Goal: Check status: Check status

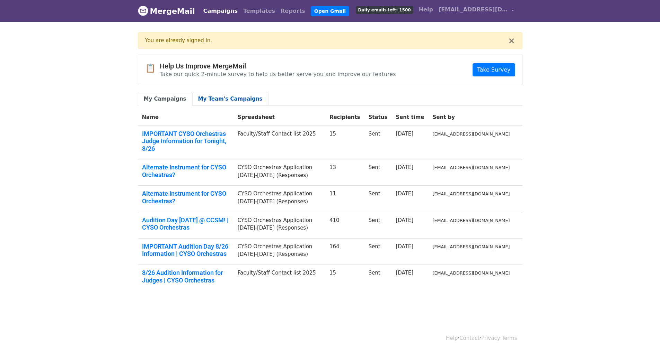
click at [222, 96] on link "My Team's Campaigns" at bounding box center [230, 99] width 76 height 14
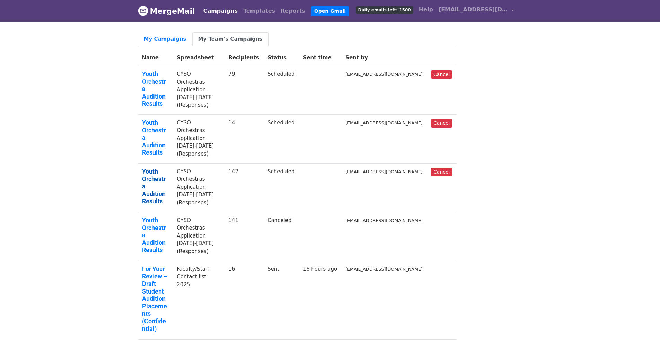
click at [169, 168] on link "Youth Orchestra Audition Results" at bounding box center [155, 186] width 27 height 37
click at [169, 119] on link "Youth Orchestra Audition Results" at bounding box center [155, 137] width 27 height 37
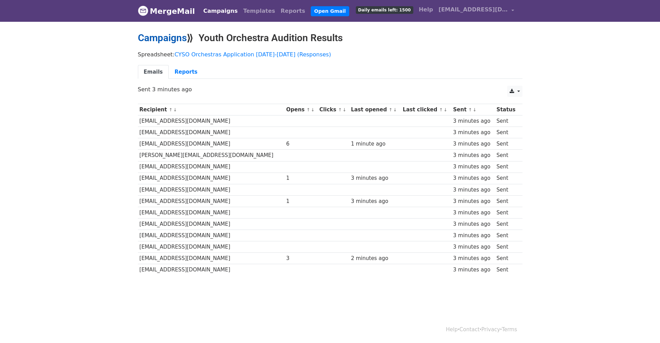
click at [177, 42] on link "Campaigns" at bounding box center [162, 37] width 49 height 11
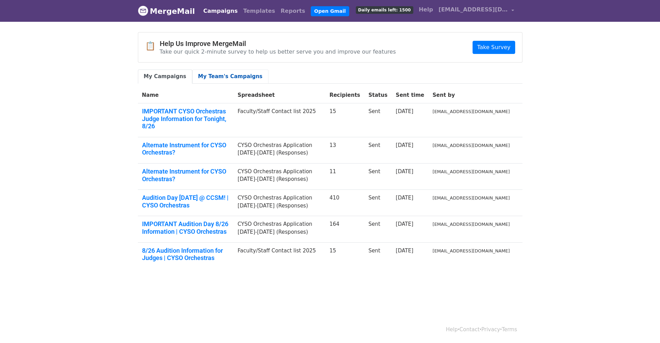
click at [206, 75] on link "My Team's Campaigns" at bounding box center [230, 77] width 76 height 14
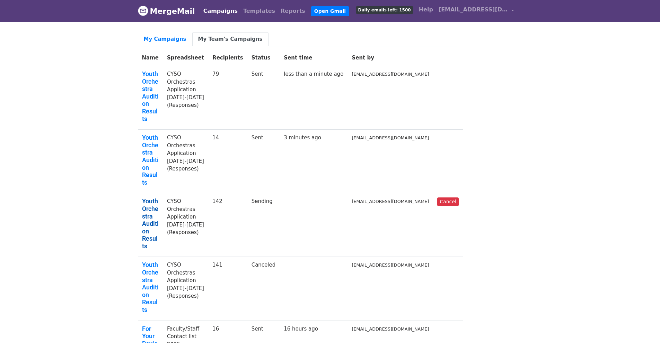
click at [159, 198] on link "Youth Orchestra Audition Results" at bounding box center [150, 224] width 17 height 52
click at [148, 77] on link "Youth Orchestra Audition Results" at bounding box center [150, 96] width 17 height 52
click at [153, 198] on link "Youth Orchestra Audition Results" at bounding box center [150, 224] width 17 height 52
click at [148, 75] on link "Youth Orchestra Audition Results" at bounding box center [150, 96] width 17 height 52
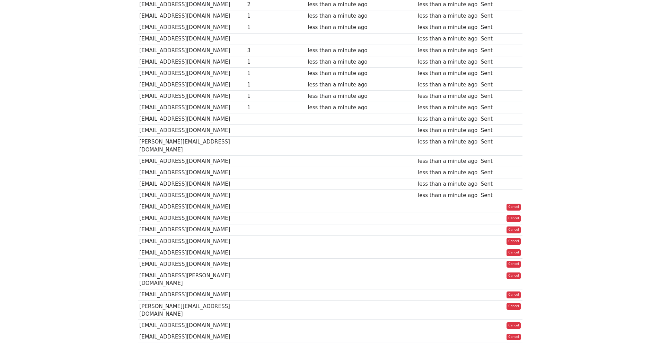
scroll to position [831, 0]
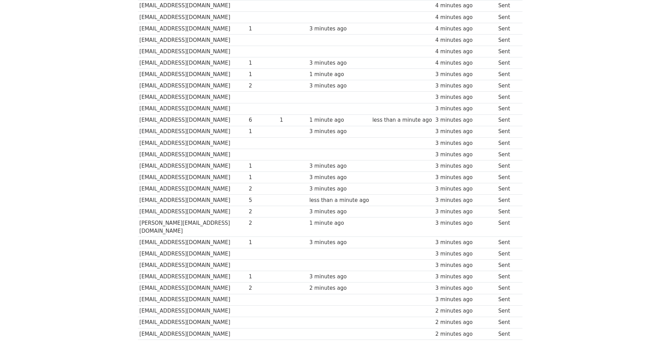
scroll to position [173, 0]
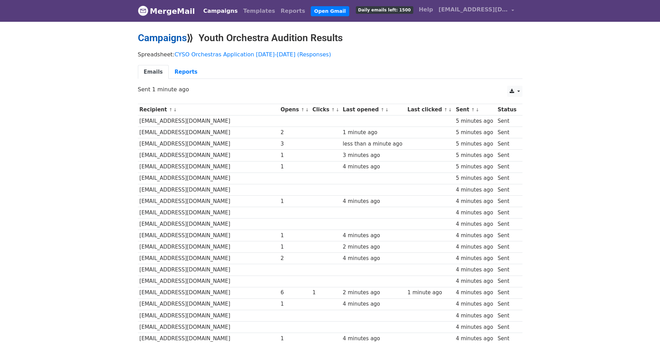
click at [165, 39] on link "Campaigns" at bounding box center [162, 37] width 49 height 11
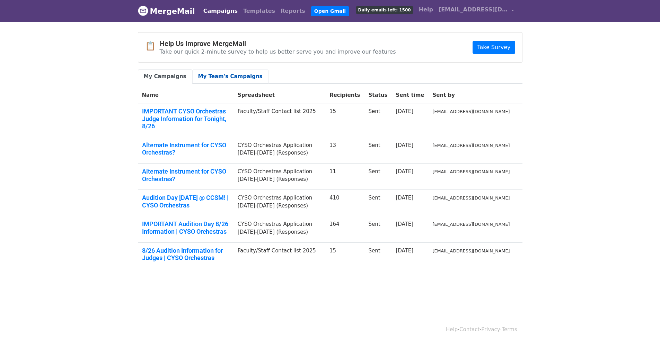
click at [216, 78] on link "My Team's Campaigns" at bounding box center [230, 77] width 76 height 14
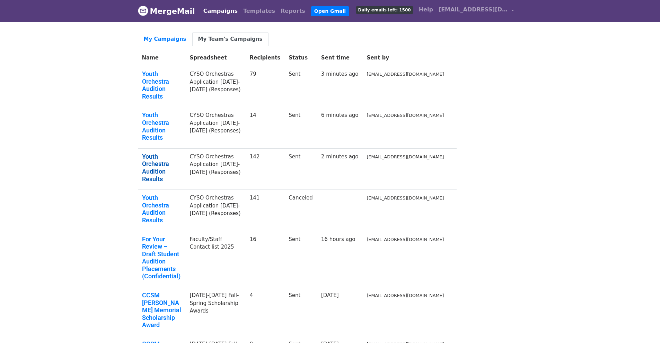
click at [179, 153] on link "Youth Orchestra Audition Results" at bounding box center [161, 168] width 39 height 30
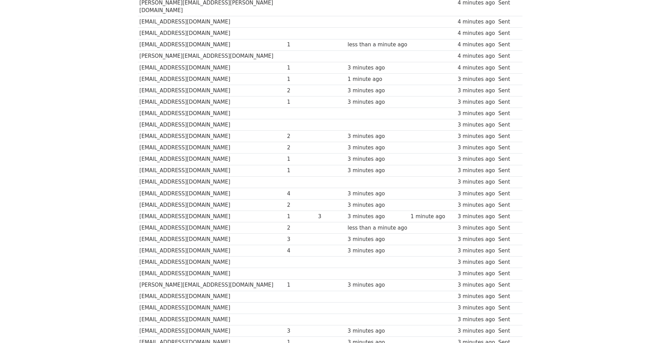
scroll to position [762, 0]
drag, startPoint x: 289, startPoint y: 184, endPoint x: 285, endPoint y: 184, distance: 3.8
click at [318, 212] on div "3" at bounding box center [331, 216] width 26 height 8
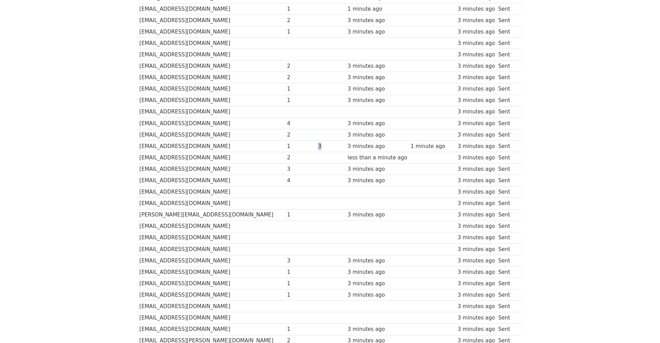
click at [316, 198] on td at bounding box center [330, 203] width 29 height 11
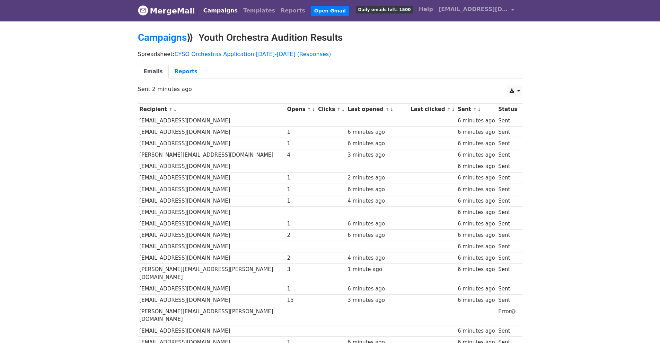
scroll to position [0, 0]
click at [175, 37] on link "Campaigns" at bounding box center [162, 37] width 49 height 11
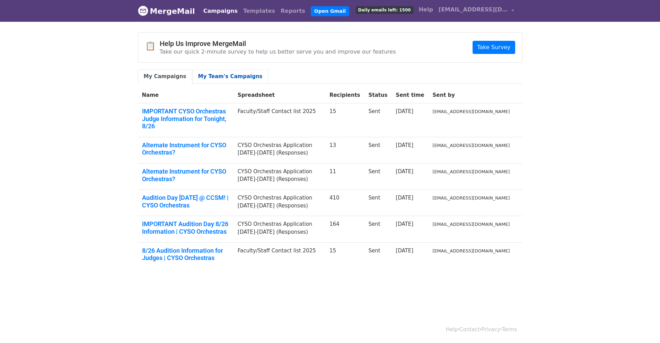
click at [212, 77] on link "My Team's Campaigns" at bounding box center [230, 77] width 76 height 14
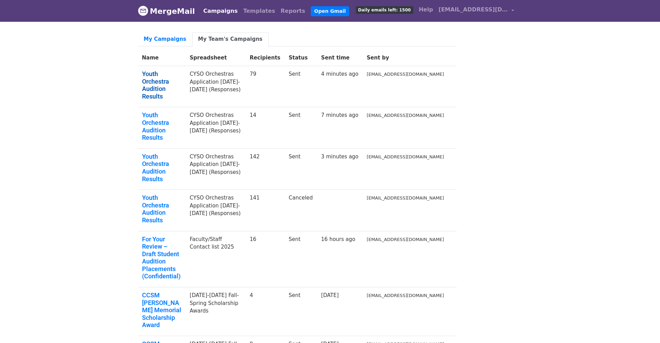
click at [172, 79] on link "Youth Orchestra Audition Results" at bounding box center [161, 85] width 39 height 30
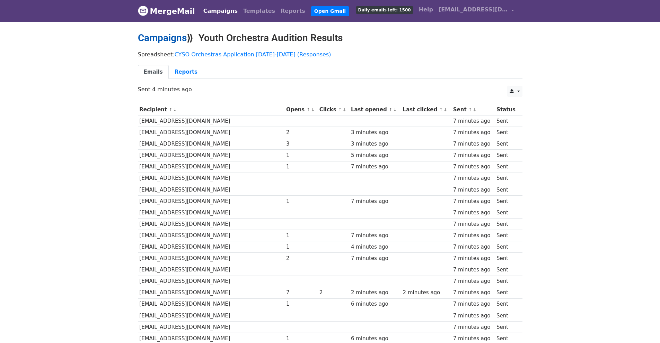
click at [163, 36] on link "Campaigns" at bounding box center [162, 37] width 49 height 11
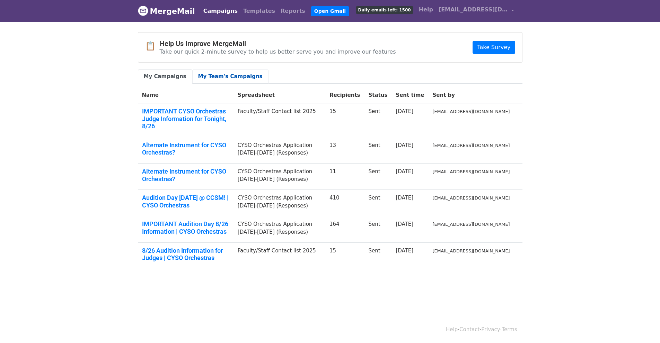
click at [232, 81] on link "My Team's Campaigns" at bounding box center [230, 77] width 76 height 14
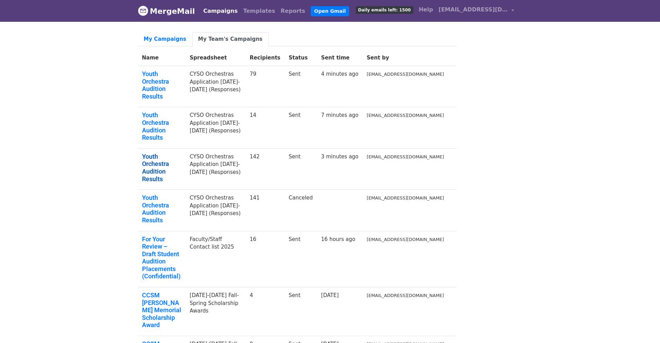
click at [166, 153] on link "Youth Orchestra Audition Results" at bounding box center [161, 168] width 39 height 30
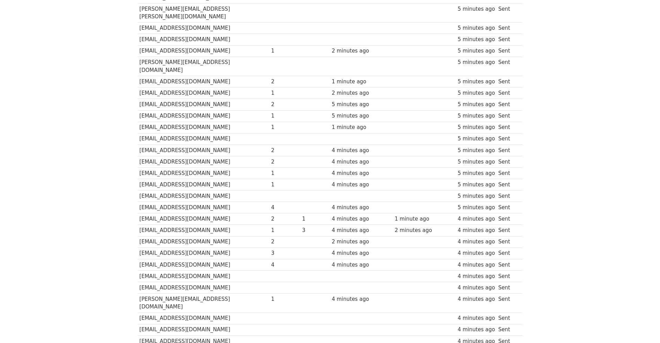
scroll to position [761, 0]
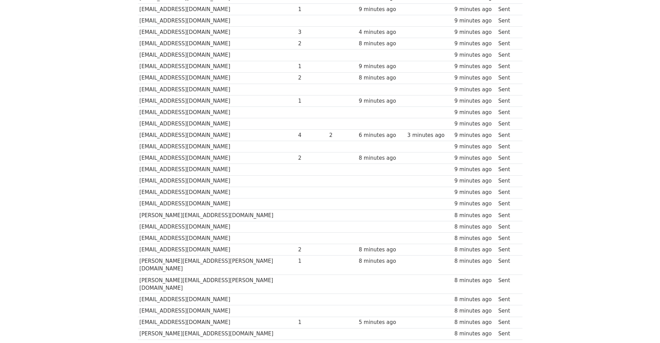
scroll to position [482, 0]
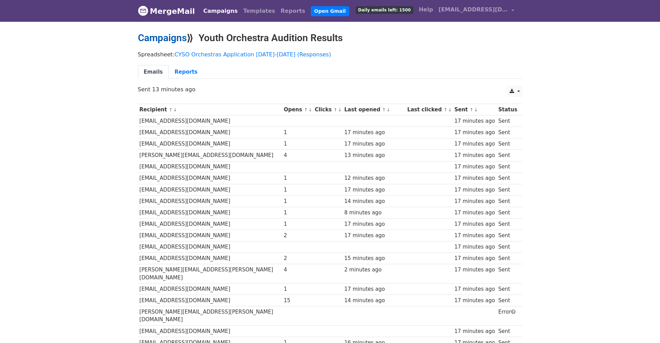
click at [179, 41] on link "Campaigns" at bounding box center [162, 37] width 49 height 11
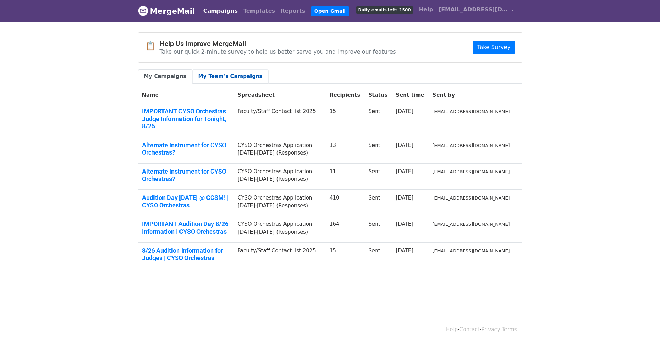
click at [210, 79] on link "My Team's Campaigns" at bounding box center [230, 77] width 76 height 14
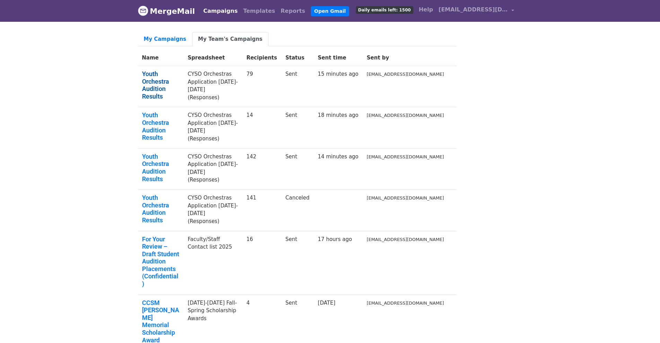
click at [175, 77] on link "Youth Orchestra Audition Results" at bounding box center [160, 85] width 37 height 30
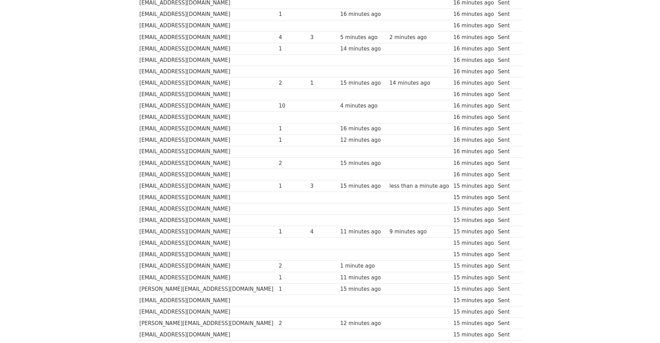
scroll to position [554, 0]
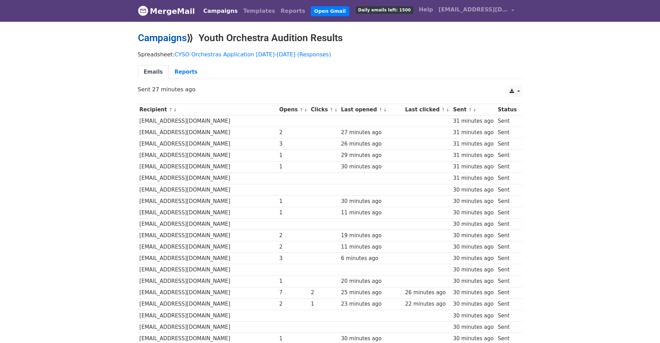
click at [175, 38] on link "Campaigns" at bounding box center [162, 37] width 49 height 11
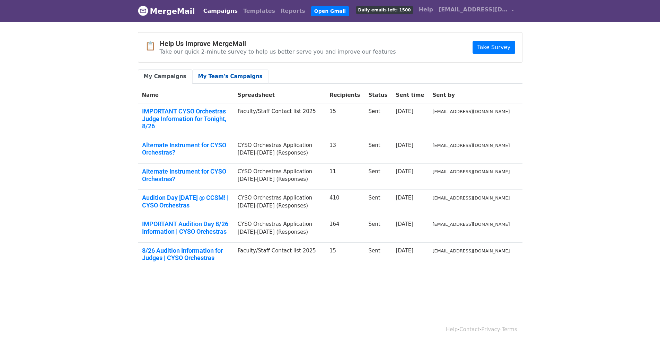
click at [222, 76] on link "My Team's Campaigns" at bounding box center [230, 77] width 76 height 14
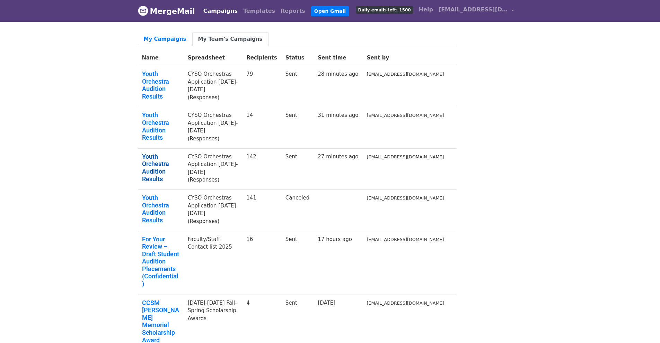
click at [179, 153] on link "Youth Orchestra Audition Results" at bounding box center [160, 168] width 37 height 30
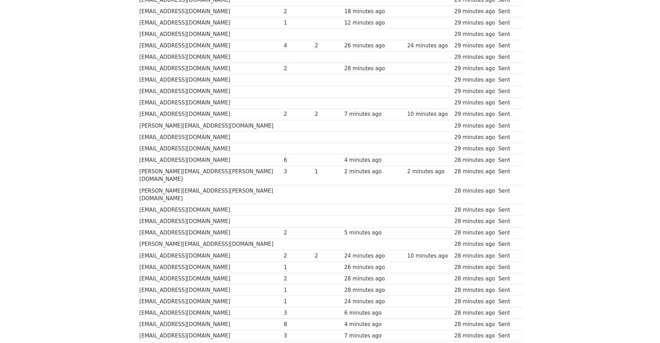
scroll to position [692, 0]
